Goal: Task Accomplishment & Management: Use online tool/utility

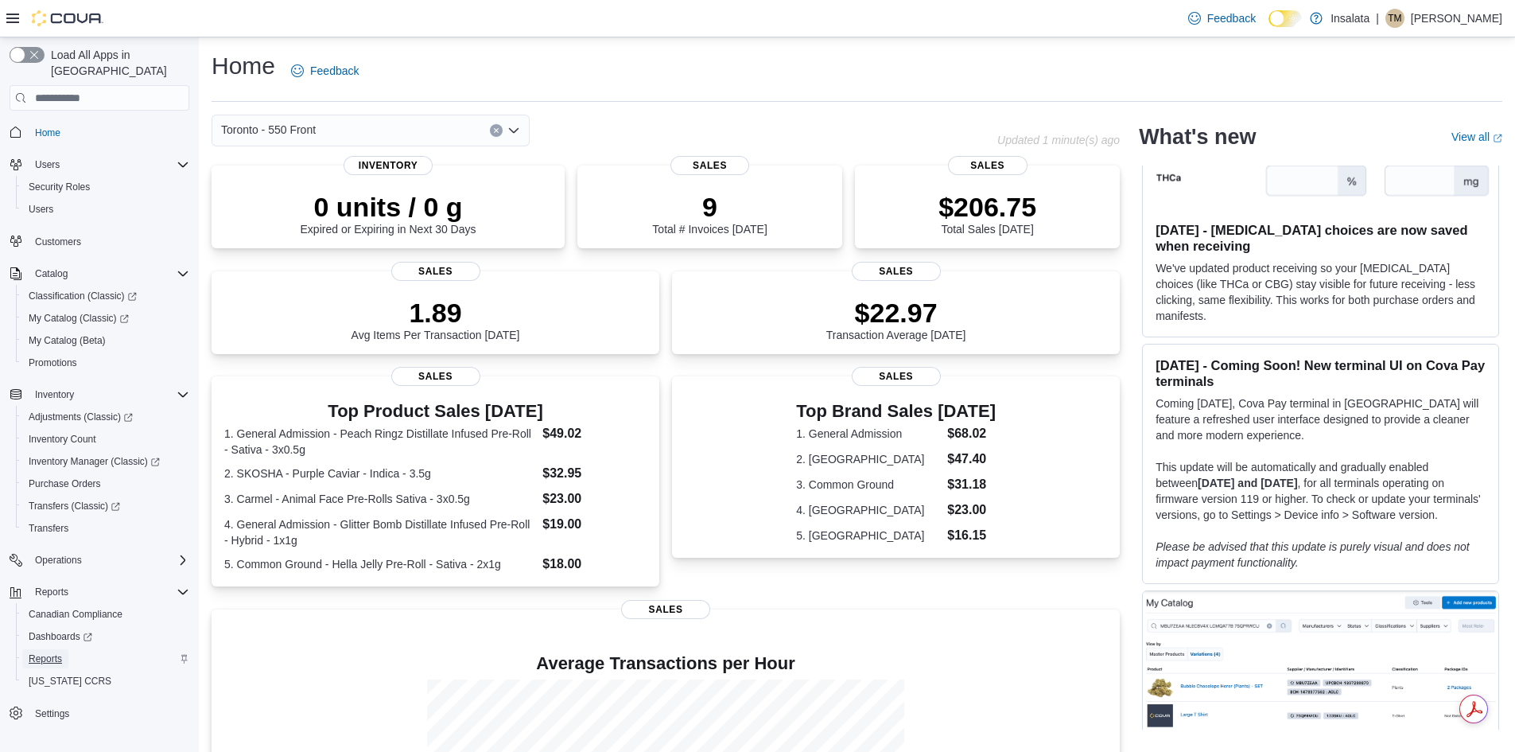
click at [47, 652] on span "Reports" at bounding box center [45, 658] width 33 height 13
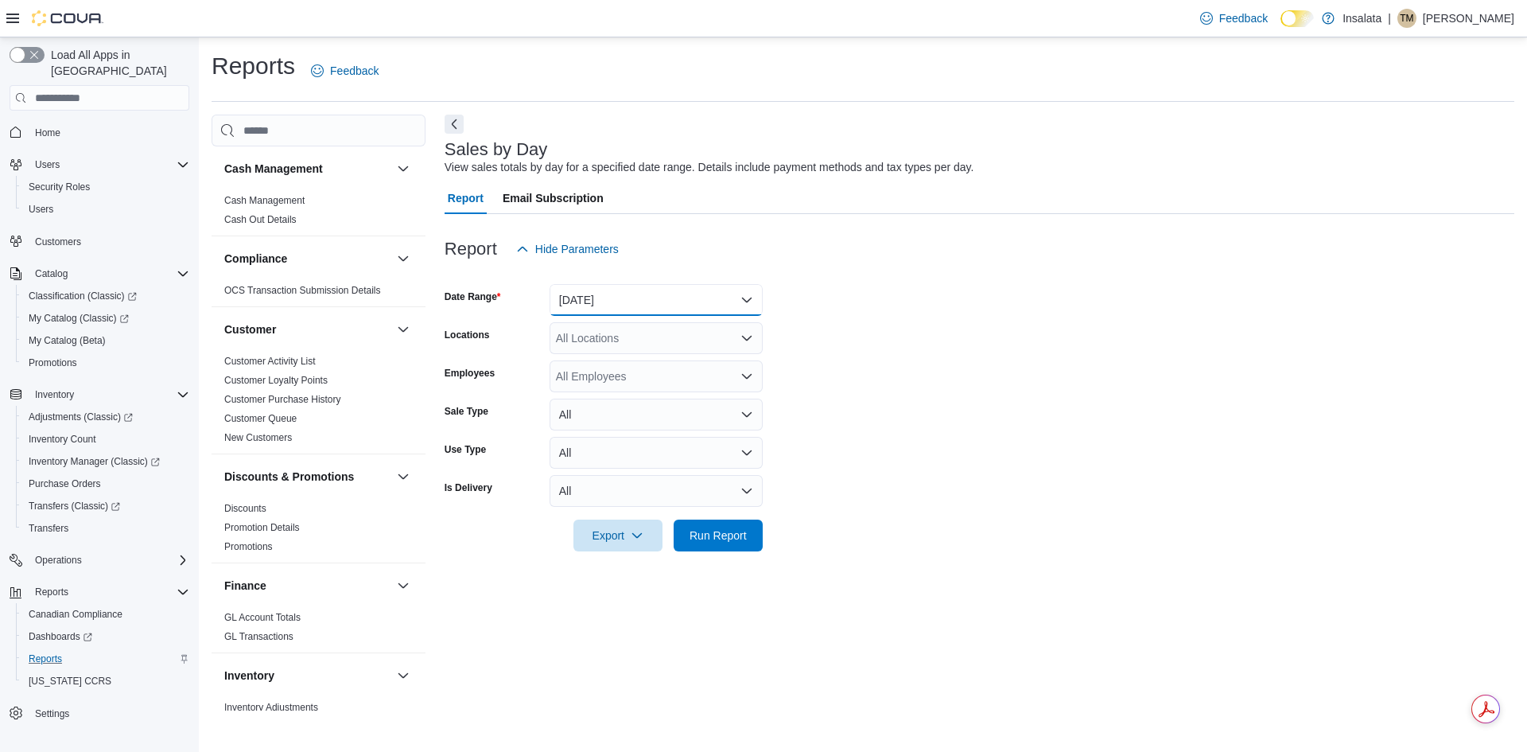
click at [692, 290] on button "[DATE]" at bounding box center [656, 300] width 213 height 32
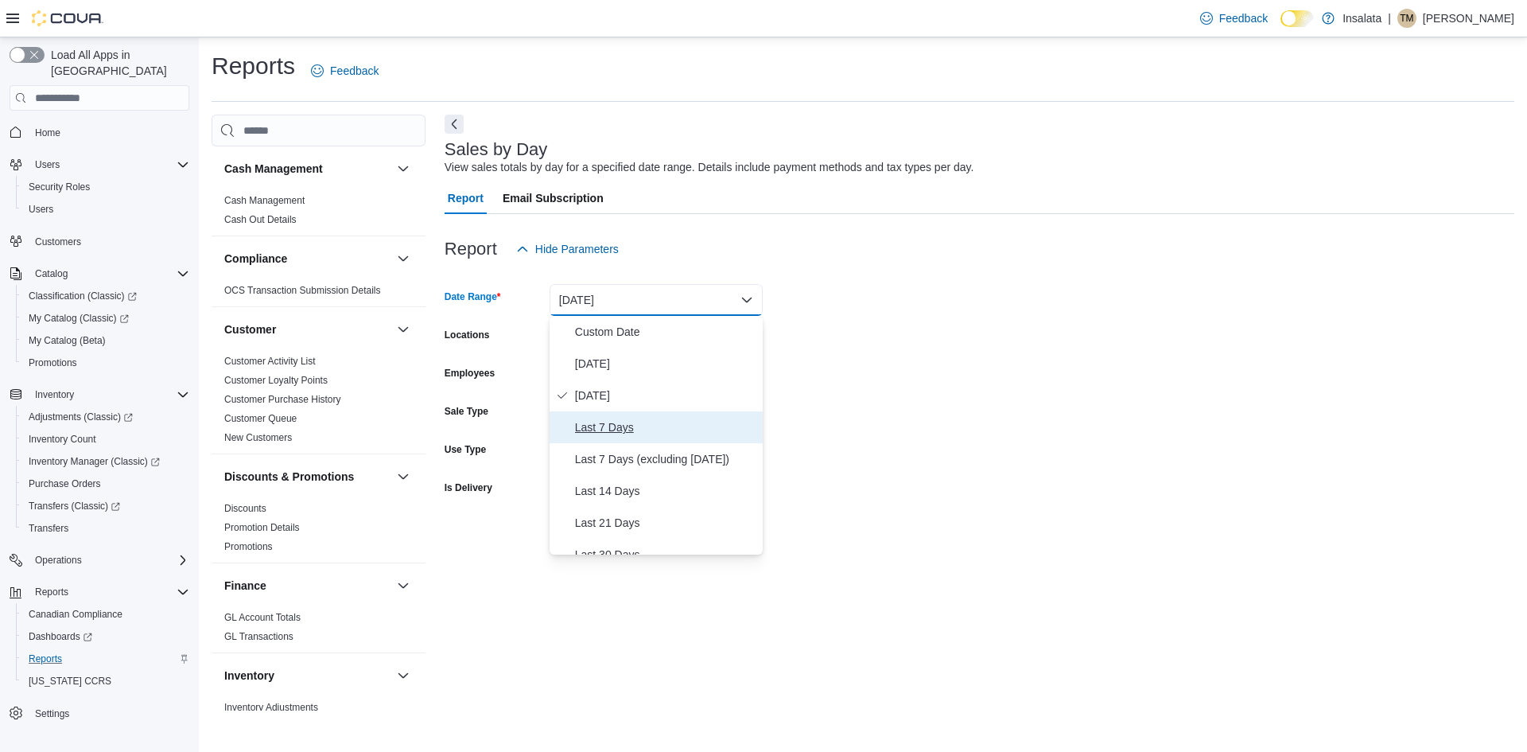
click at [617, 432] on span "Last 7 Days" at bounding box center [665, 427] width 181 height 19
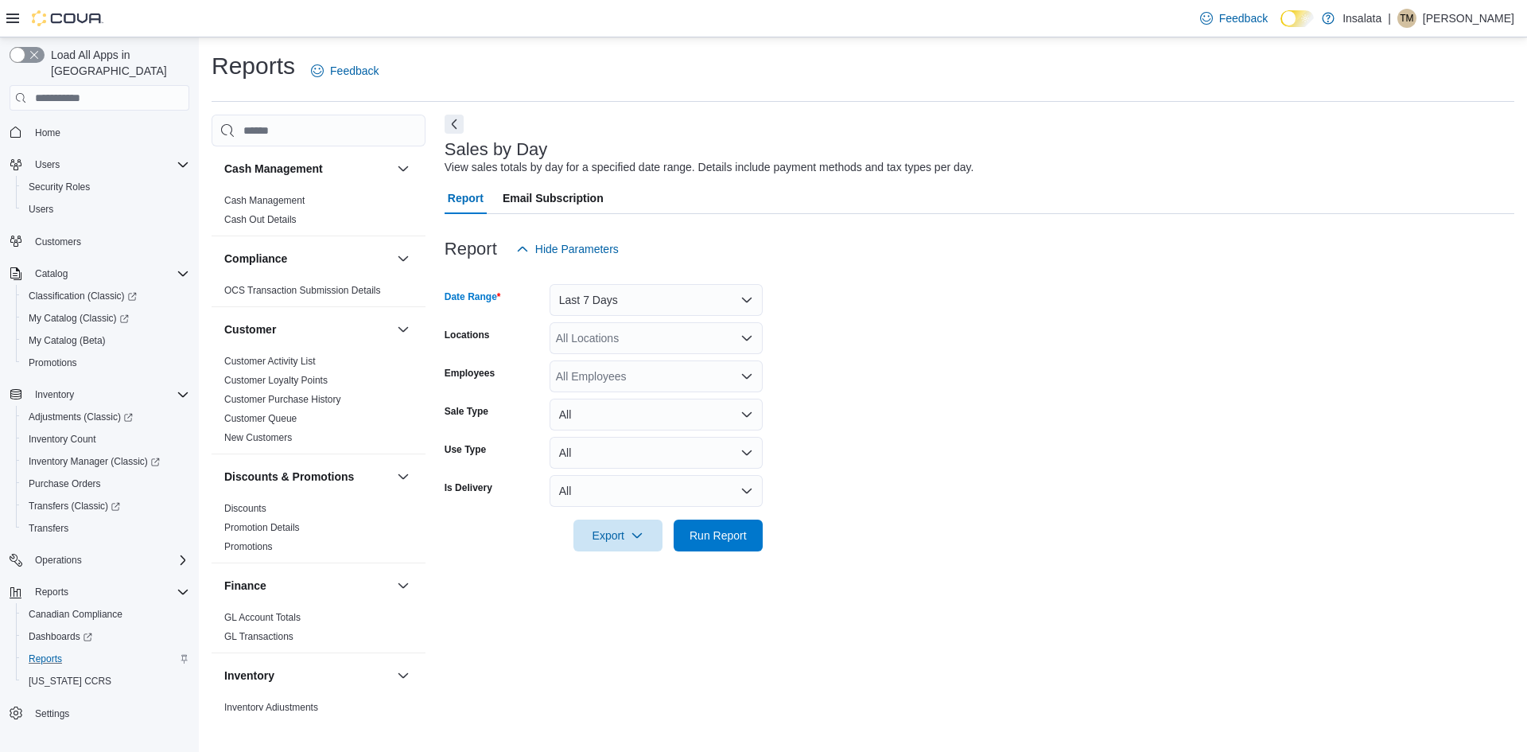
click at [658, 336] on div "All Locations" at bounding box center [656, 338] width 213 height 32
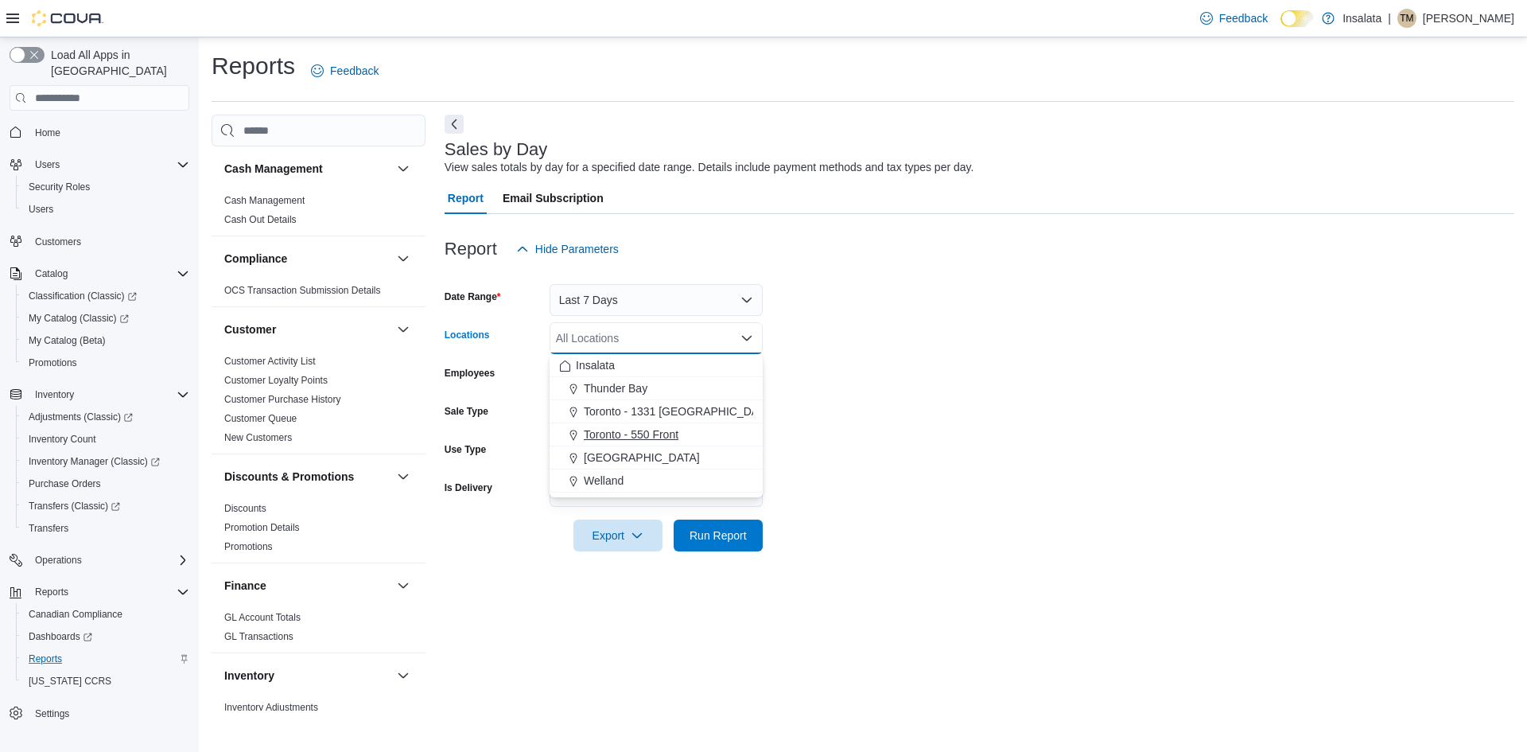
click at [646, 433] on span "Toronto - 550 Front" at bounding box center [631, 434] width 95 height 16
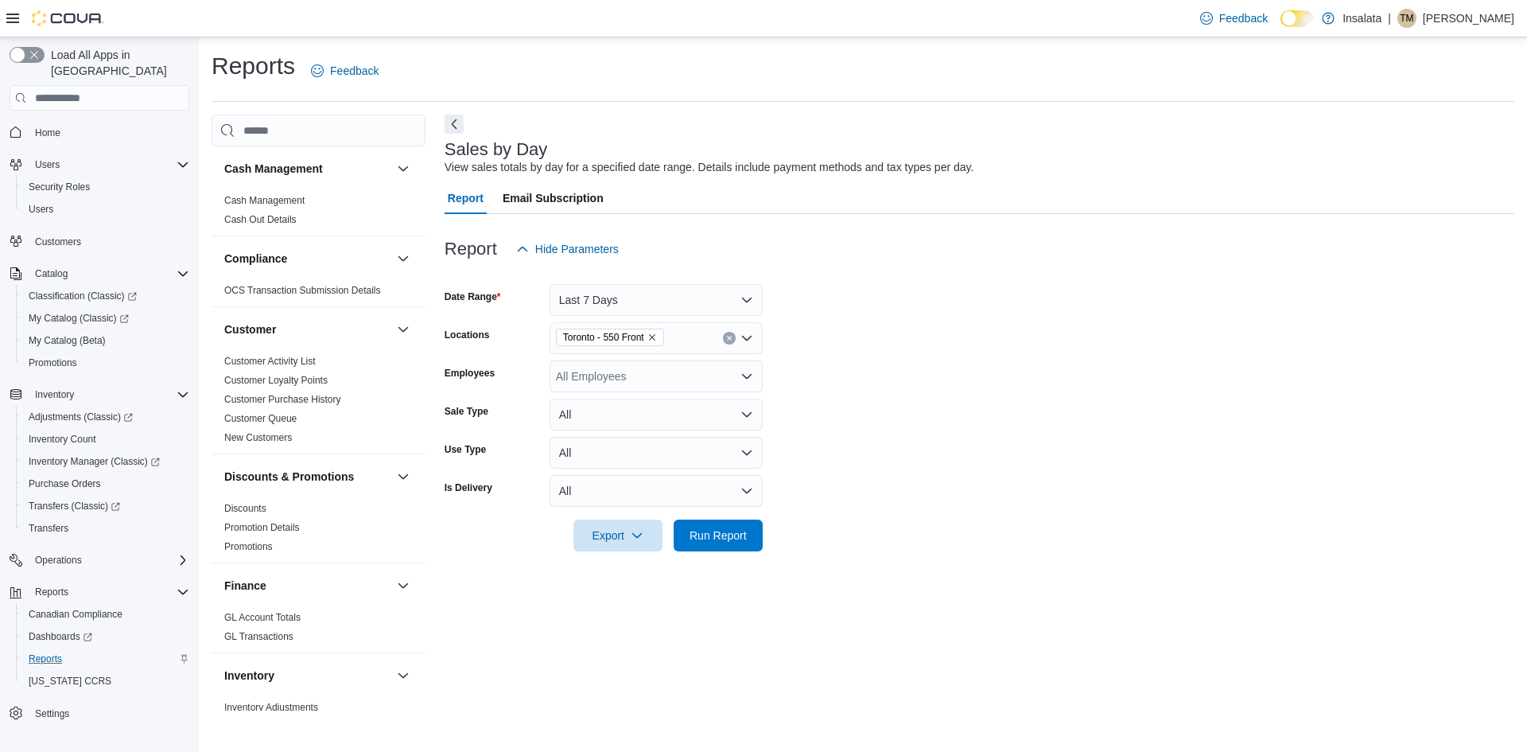
click at [1004, 360] on form "Date Range Last 7 Days Locations [GEOGRAPHIC_DATA] - 550 Front Employees All Em…" at bounding box center [980, 408] width 1070 height 286
click at [703, 529] on span "Run Report" at bounding box center [718, 534] width 57 height 16
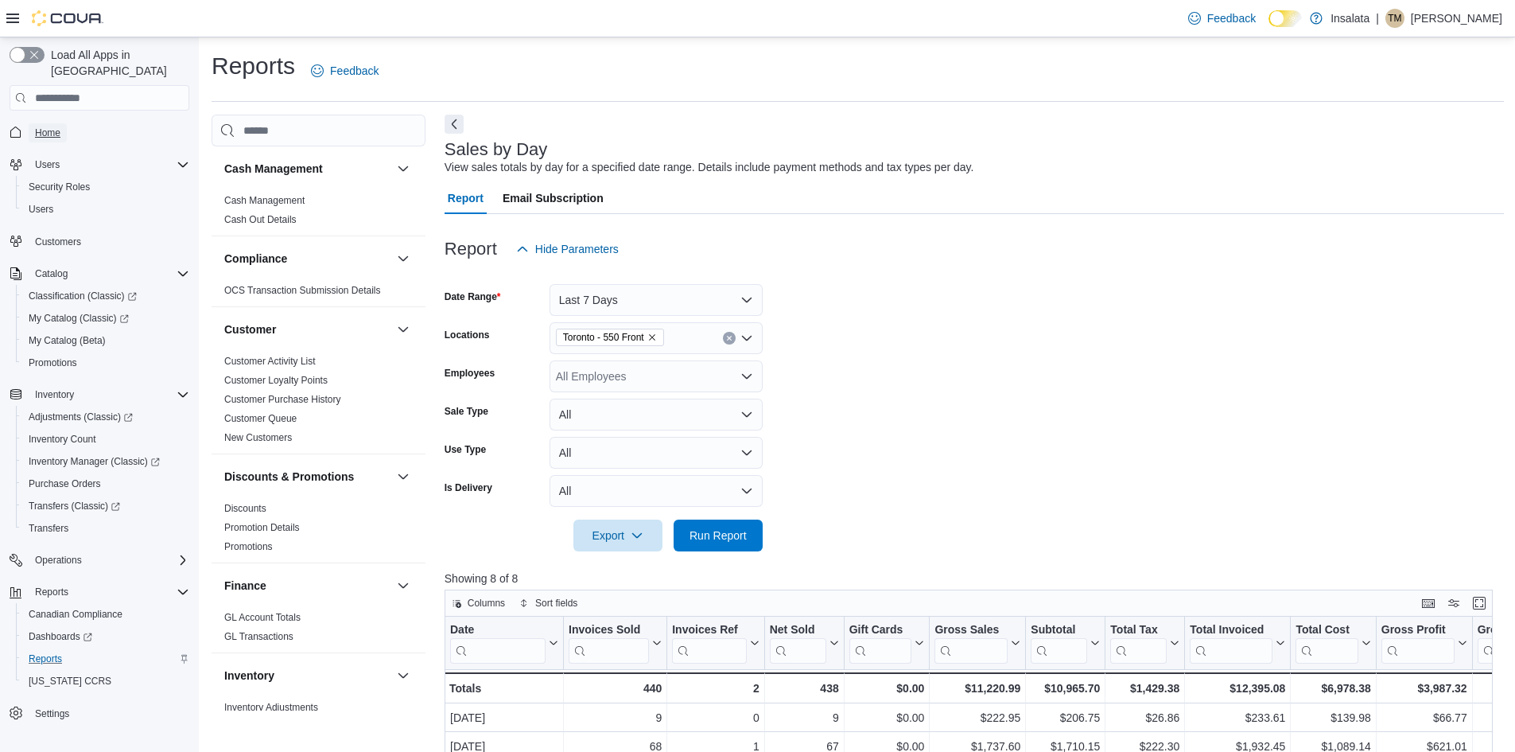
click at [55, 126] on span "Home" at bounding box center [47, 132] width 25 height 13
